Goal: Task Accomplishment & Management: Manage account settings

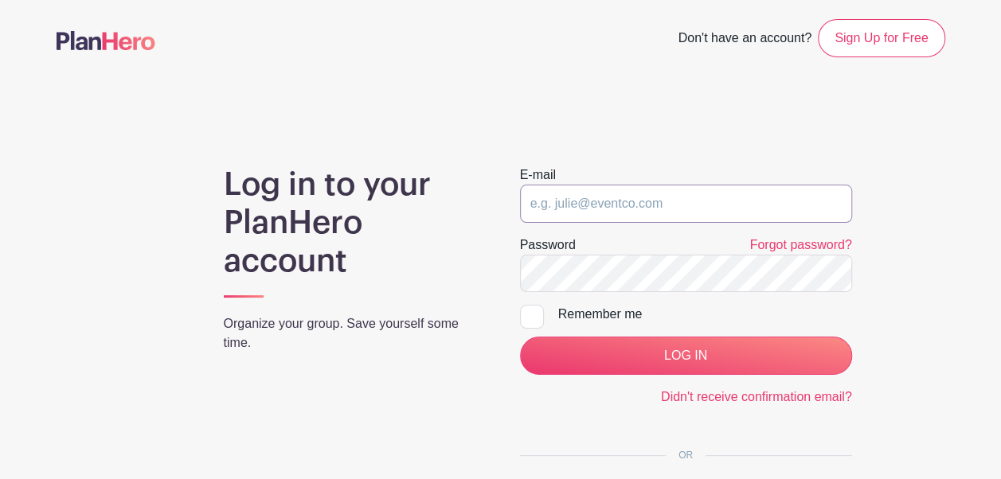
type input "[EMAIL_ADDRESS][DOMAIN_NAME]"
click at [594, 203] on input "[EMAIL_ADDRESS][DOMAIN_NAME]" at bounding box center [686, 204] width 332 height 38
click at [494, 213] on div "Log in to your PlanHero account Organize your group. Save yourself some time." at bounding box center [353, 356] width 296 height 380
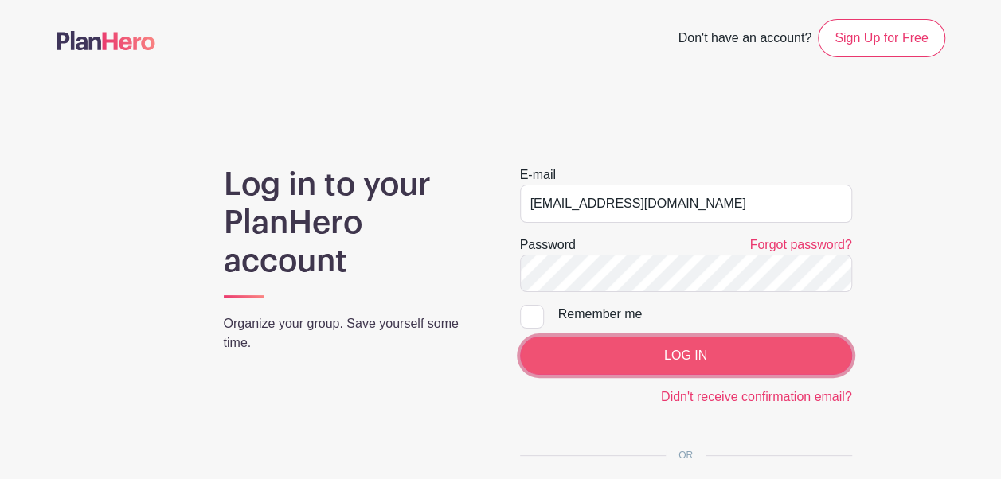
click at [648, 358] on input "LOG IN" at bounding box center [686, 356] width 332 height 38
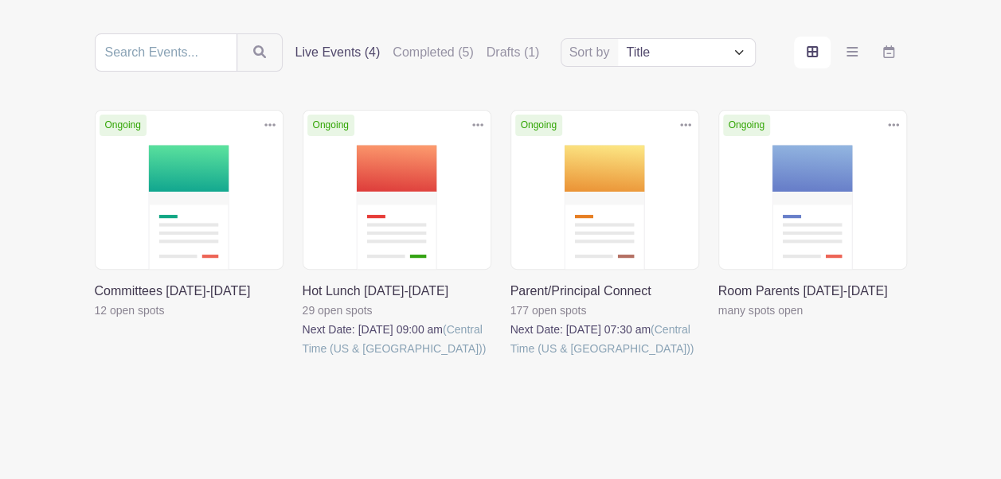
scroll to position [190, 0]
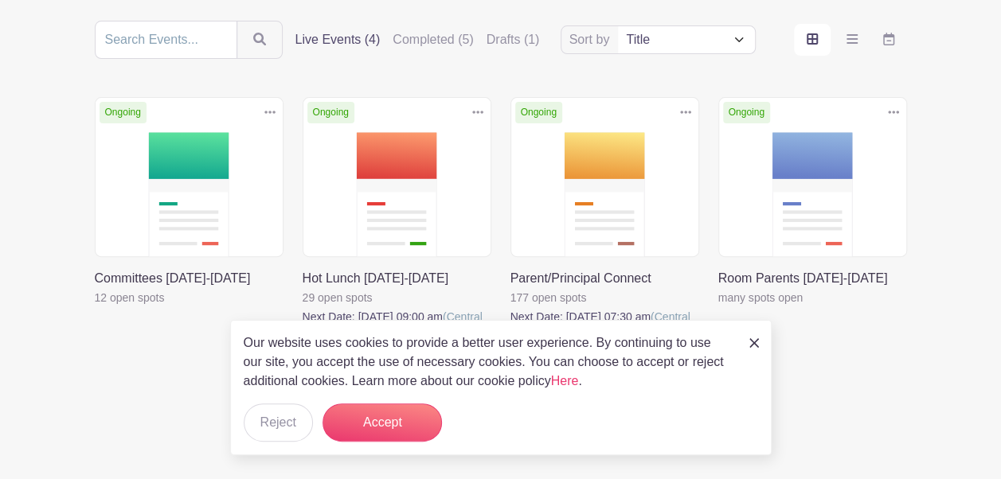
click at [761, 352] on div "Our website uses cookies to provide a better user experience. By continuing to …" at bounding box center [501, 387] width 542 height 135
click at [757, 347] on img at bounding box center [754, 343] width 10 height 10
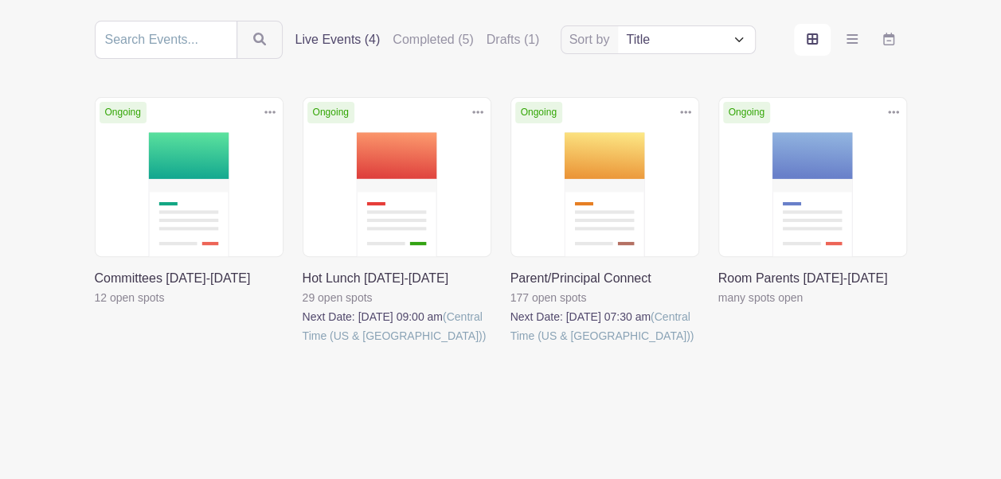
click at [510, 346] on link at bounding box center [510, 346] width 0 height 0
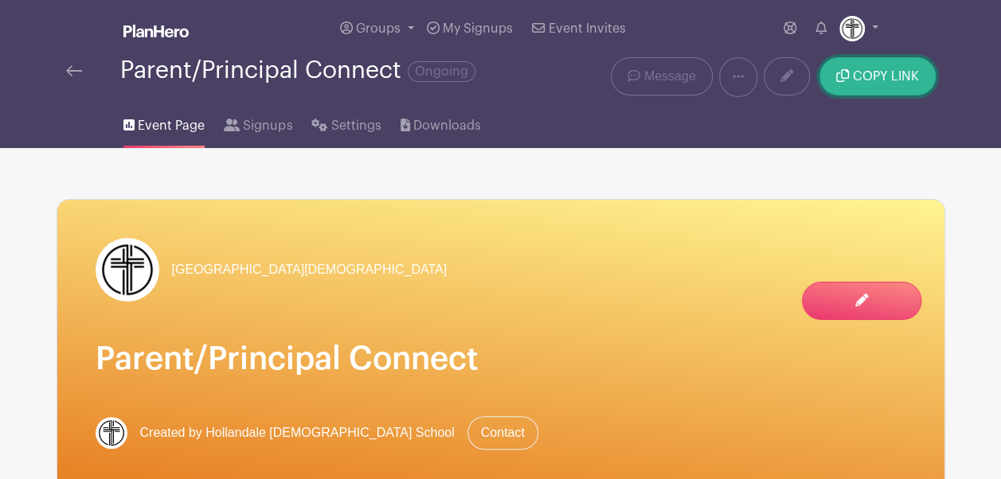
click at [859, 72] on span "COPY LINK" at bounding box center [886, 76] width 66 height 13
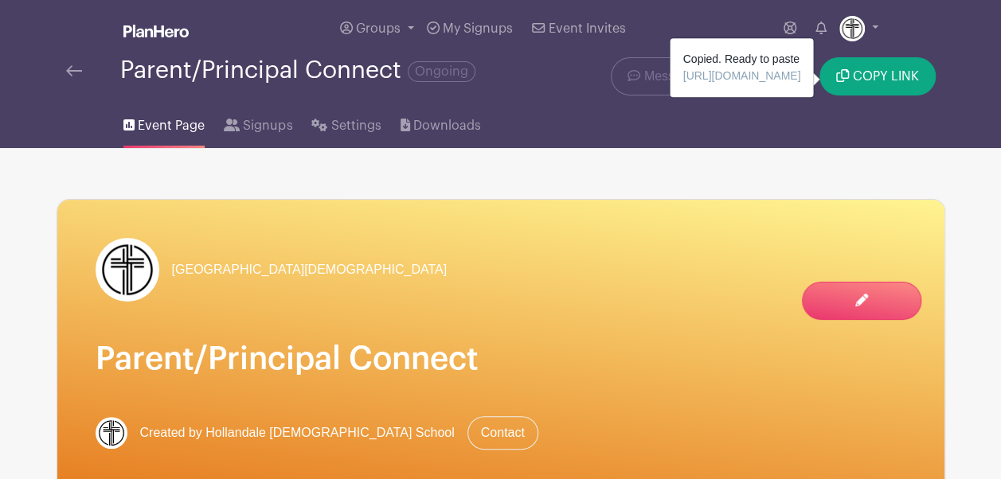
click at [81, 72] on img at bounding box center [74, 70] width 16 height 11
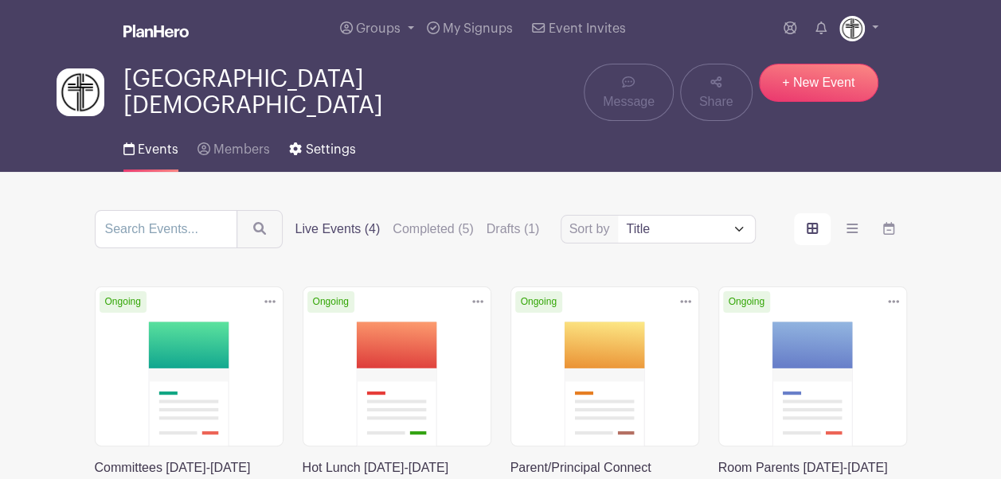
click at [333, 143] on span "Settings" at bounding box center [331, 149] width 50 height 13
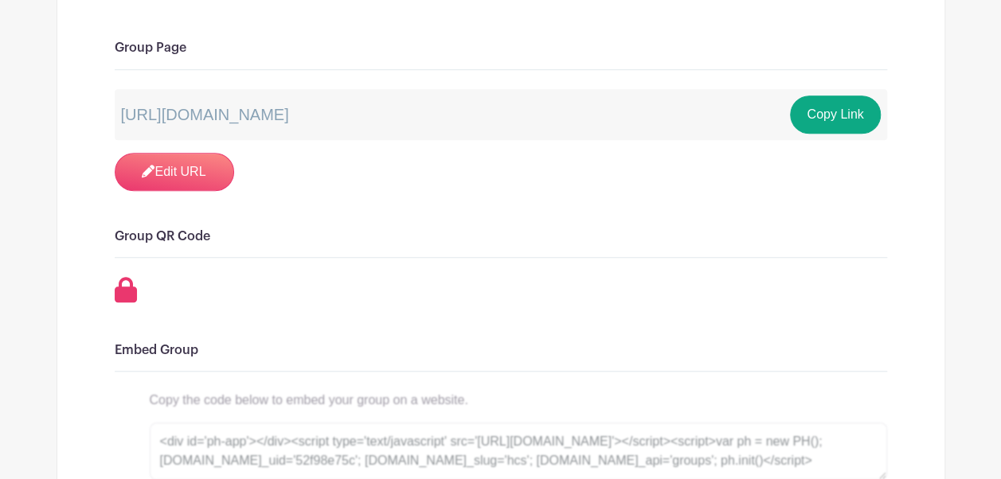
scroll to position [566, 0]
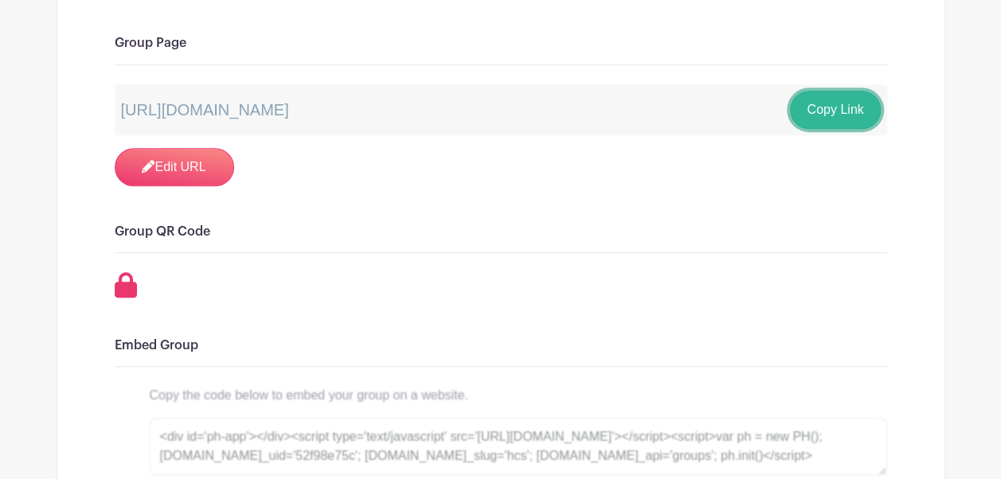
click at [856, 104] on button "Copy Link" at bounding box center [835, 110] width 90 height 38
